Goal: Transaction & Acquisition: Purchase product/service

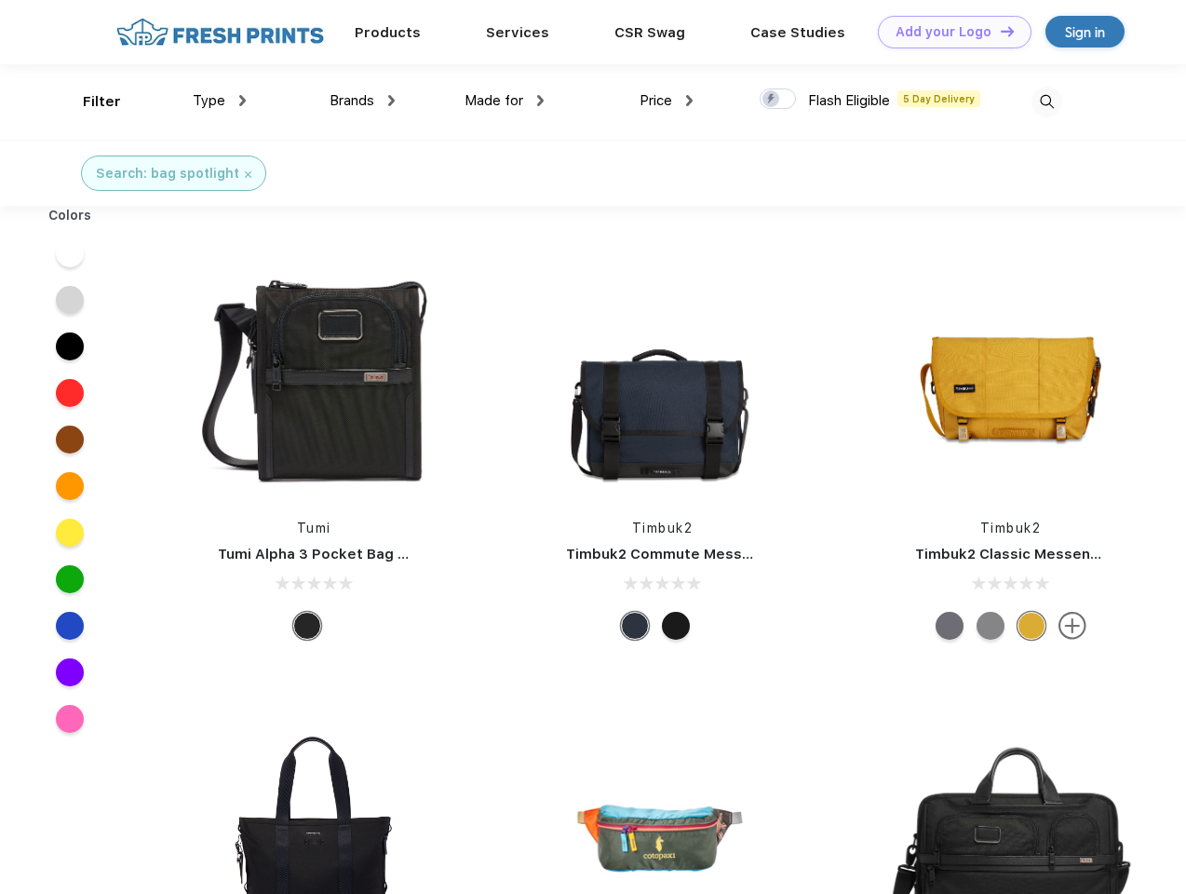
click at [948, 32] on link "Add your Logo Design Tool" at bounding box center [955, 32] width 154 height 33
click at [0, 0] on div "Design Tool" at bounding box center [0, 0] width 0 height 0
click at [999, 31] on link "Add your Logo Design Tool" at bounding box center [955, 32] width 154 height 33
click at [89, 101] on div "Filter" at bounding box center [102, 101] width 38 height 21
click at [220, 101] on span "Type" at bounding box center [209, 100] width 33 height 17
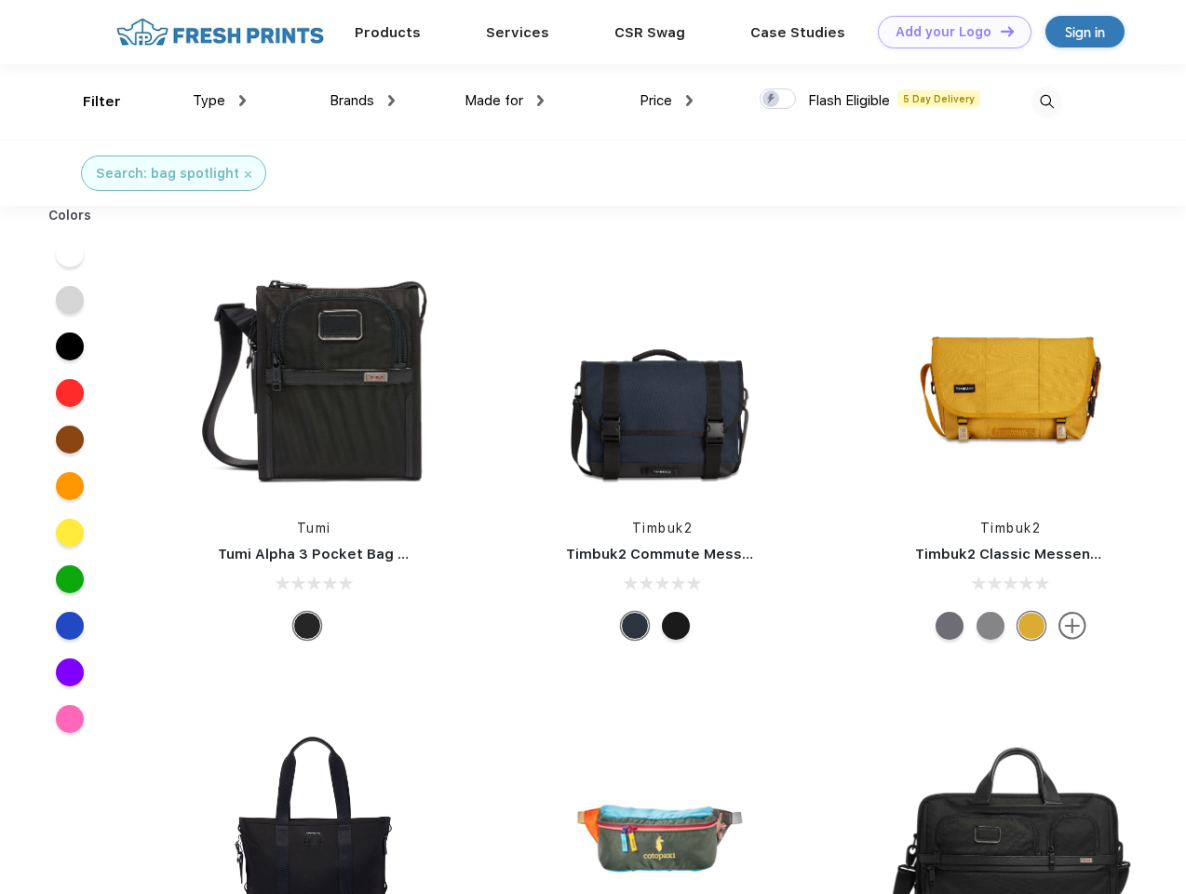
click at [362, 101] on span "Brands" at bounding box center [352, 100] width 45 height 17
click at [504, 101] on span "Made for" at bounding box center [493, 100] width 59 height 17
click at [666, 101] on span "Price" at bounding box center [655, 100] width 33 height 17
click at [778, 100] on div at bounding box center [778, 98] width 36 height 20
click at [772, 100] on input "checkbox" at bounding box center [766, 93] width 12 height 12
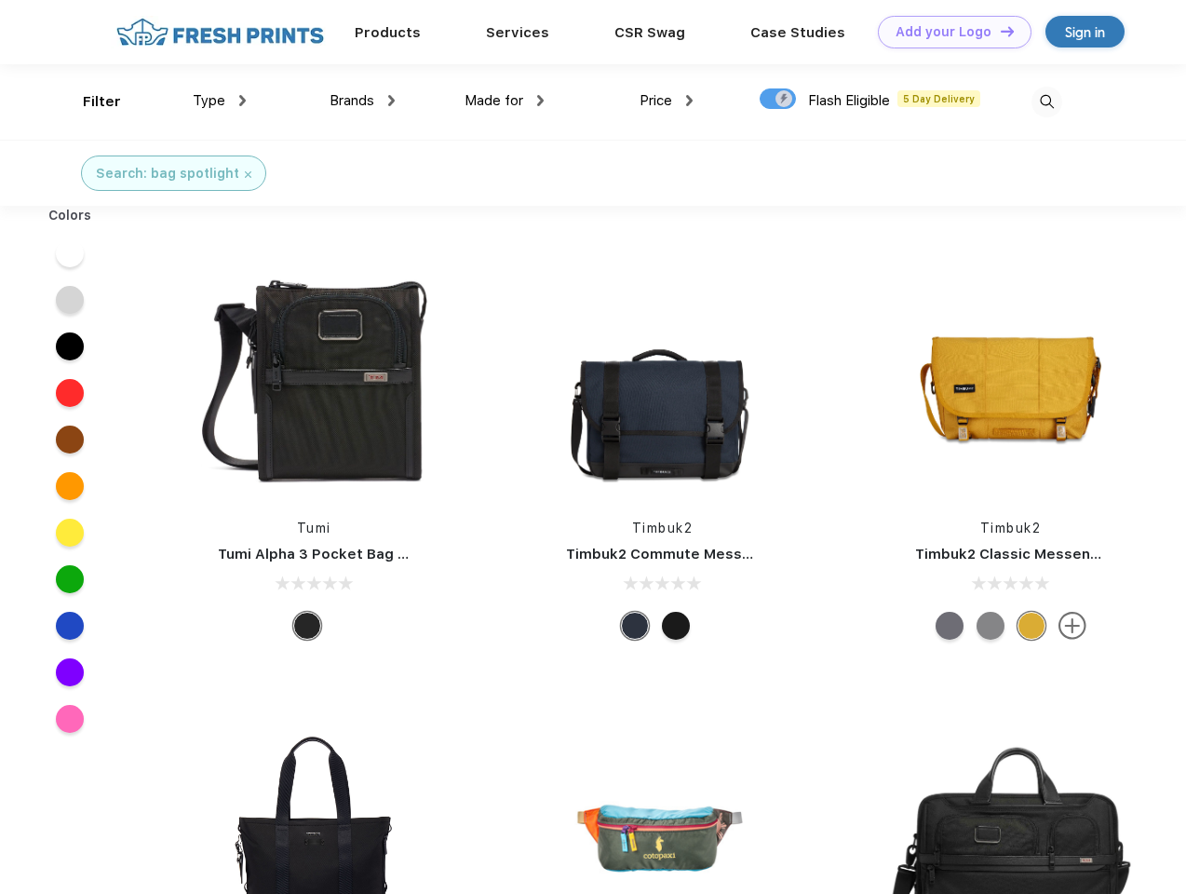
click at [1046, 101] on img at bounding box center [1046, 102] width 31 height 31
